Goal: Check status

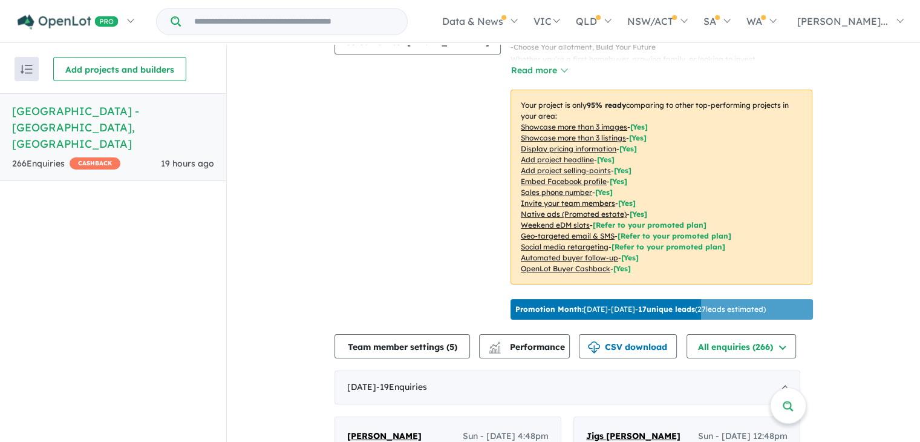
scroll to position [193, 0]
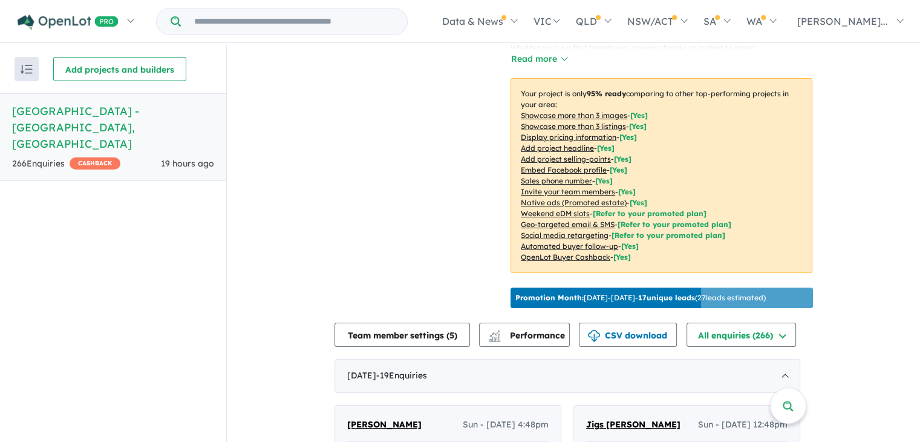
click at [765, 303] on p "Promotion Month: [DATE] - [DATE] - 17 unique leads ( 27 leads estimated)" at bounding box center [640, 297] width 250 height 11
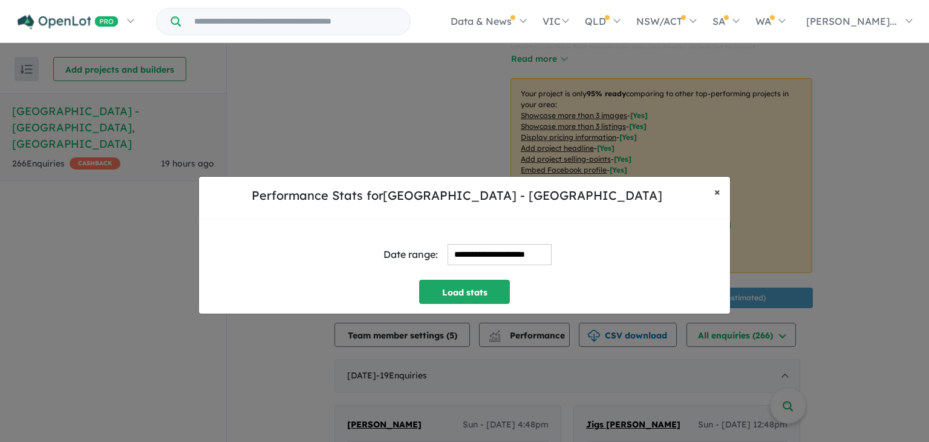
click at [715, 194] on span "×" at bounding box center [717, 191] width 6 height 14
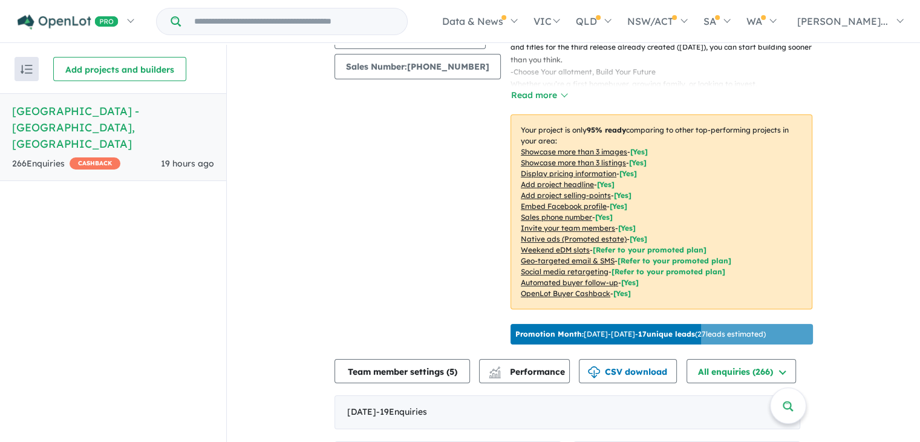
scroll to position [155, 0]
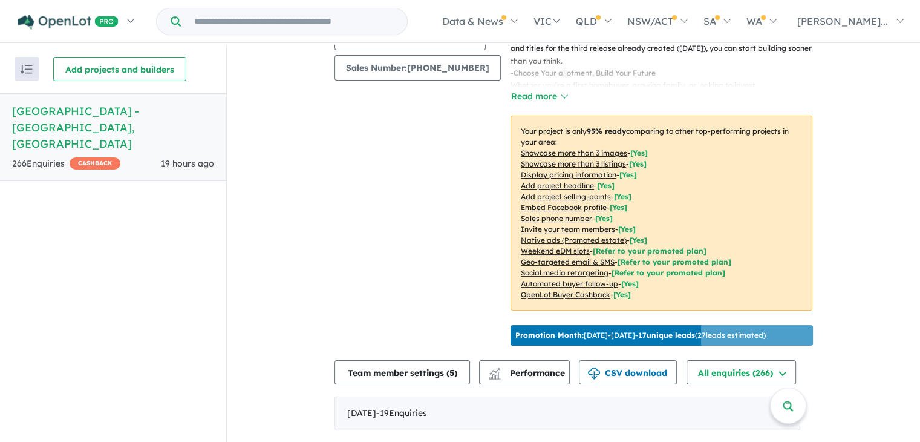
click at [651, 337] on p "Promotion Month: [DATE] - [DATE] - 17 unique leads ( 27 leads estimated)" at bounding box center [640, 335] width 250 height 11
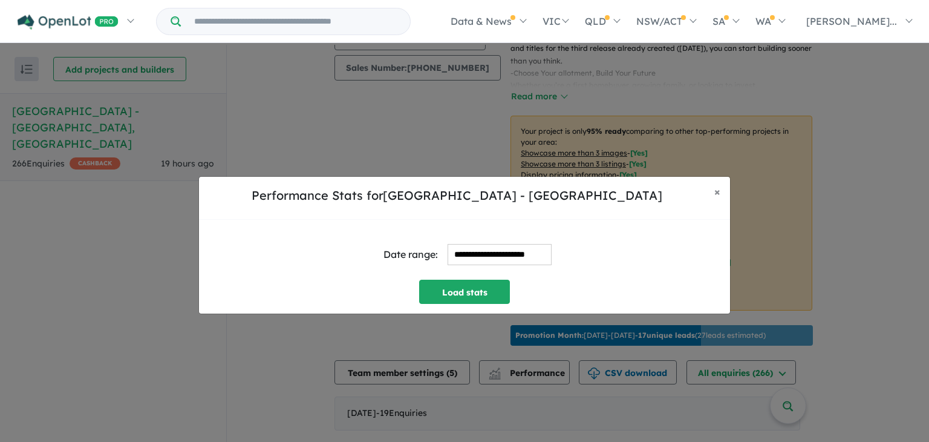
click at [455, 255] on input "**********" at bounding box center [500, 254] width 104 height 21
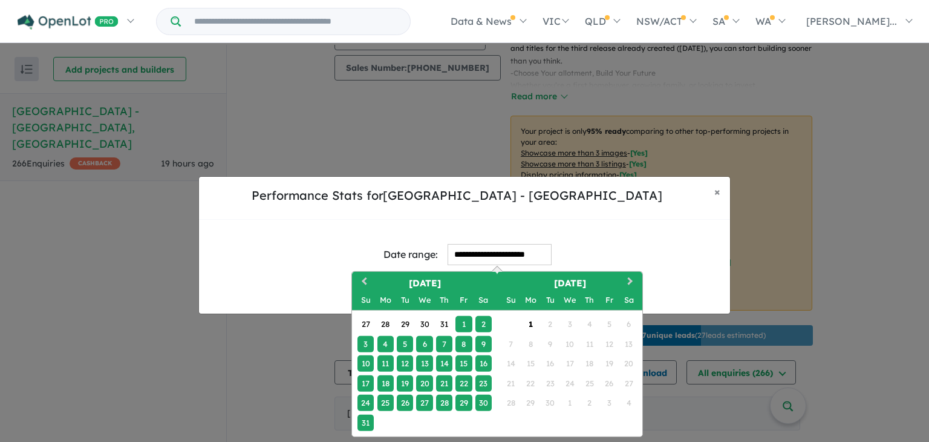
click at [460, 323] on div "1" at bounding box center [463, 324] width 16 height 16
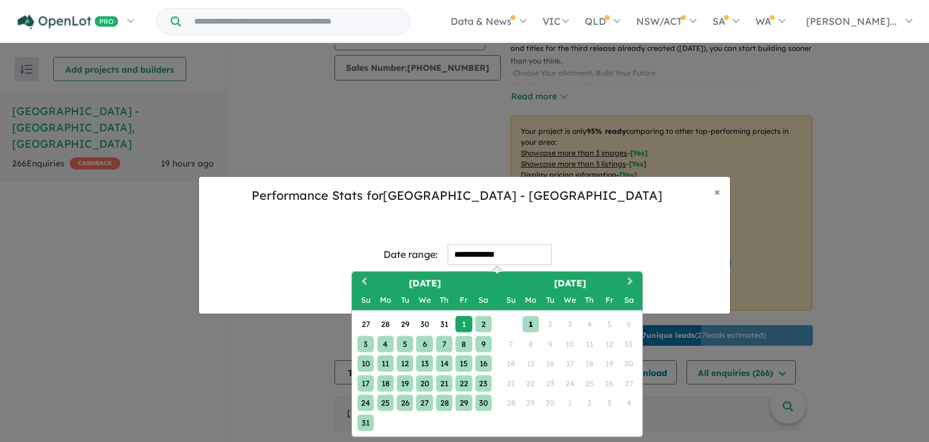
click at [532, 318] on div "1" at bounding box center [531, 324] width 16 height 16
type input "**********"
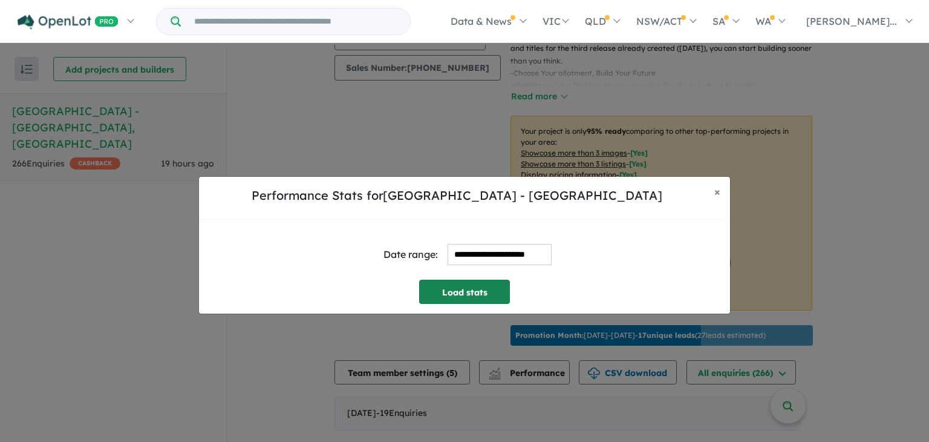
click at [489, 296] on button "Load stats" at bounding box center [464, 291] width 91 height 24
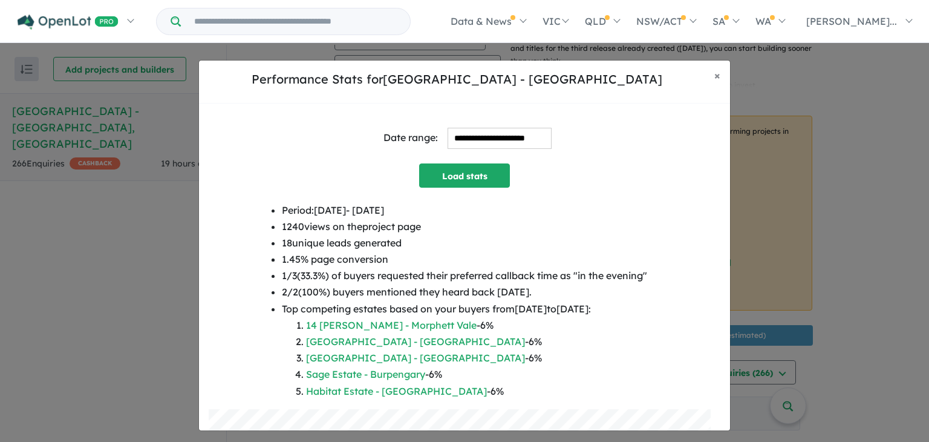
click at [406, 279] on li "1 / 3 ( 33.3 %) of buyers requested their preferred callback time as " in the e…" at bounding box center [464, 275] width 365 height 16
click at [693, 87] on h5 "Performance Stats for [GEOGRAPHIC_DATA] - [GEOGRAPHIC_DATA]" at bounding box center [457, 79] width 496 height 18
click at [706, 80] on button "× Close" at bounding box center [717, 75] width 25 height 30
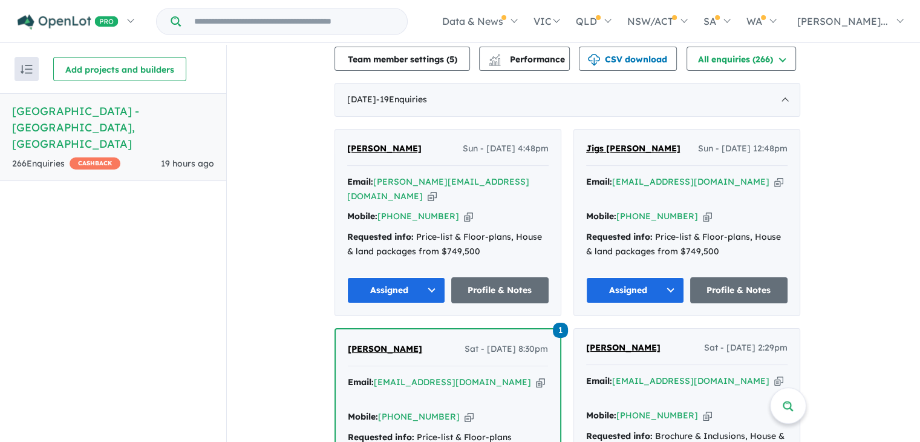
scroll to position [269, 0]
